Goal: Navigation & Orientation: Find specific page/section

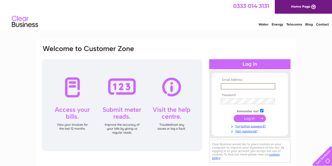
click at [238, 85] on input "text" at bounding box center [248, 86] width 55 height 6
type input "tamar@thejellylounge.co.uk"
click at [322, 88] on div "Email Address: tamar@thejellylounge.co.uk Password:" at bounding box center [166, 157] width 332 height 237
click at [252, 117] on input "submit" at bounding box center [250, 117] width 32 height 7
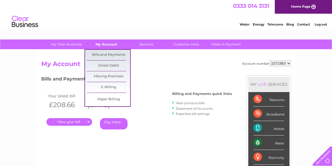
click at [110, 44] on link "My Account" at bounding box center [106, 44] width 43 height 10
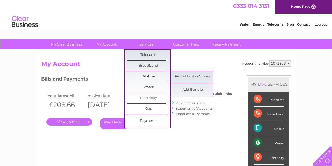
click at [155, 75] on link "Mobile" at bounding box center [148, 76] width 43 height 11
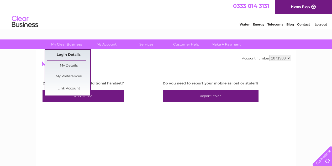
click at [75, 55] on link "Login Details" at bounding box center [68, 55] width 43 height 11
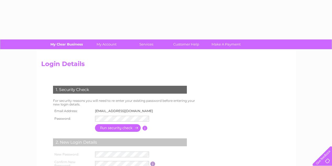
click at [78, 42] on link "My Clear Business" at bounding box center [66, 44] width 43 height 10
